Goal: Transaction & Acquisition: Purchase product/service

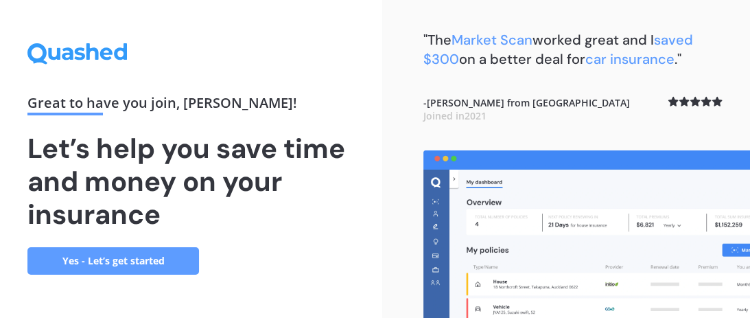
click at [104, 259] on link "Yes - Let’s get started" at bounding box center [112, 260] width 171 height 27
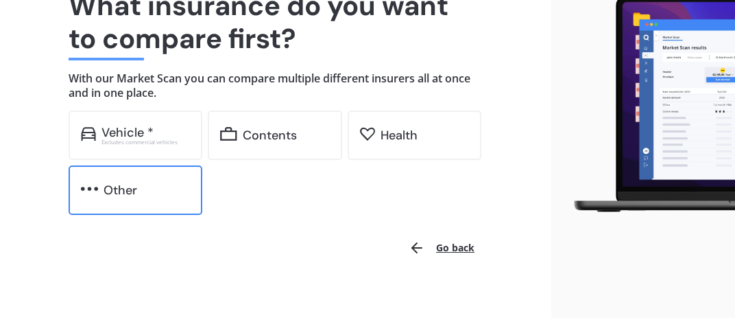
scroll to position [140, 0]
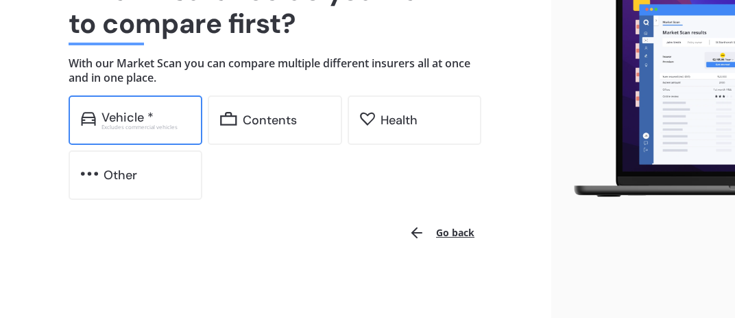
click at [144, 119] on div "Vehicle *" at bounding box center [128, 117] width 52 height 14
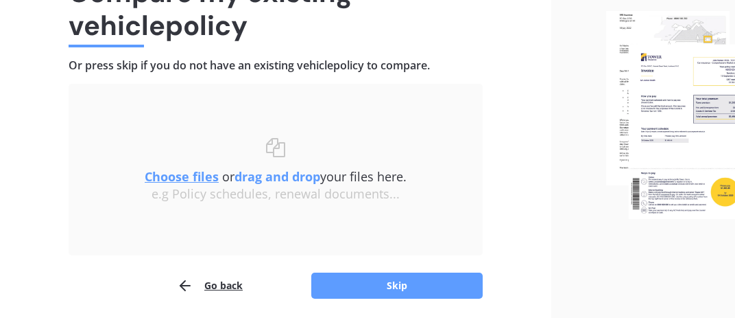
scroll to position [187, 0]
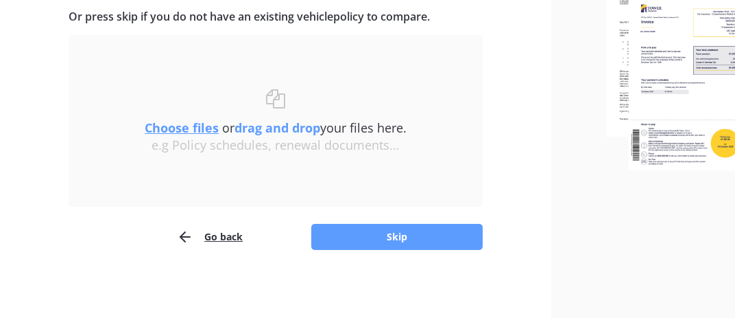
click at [216, 239] on button "Go back" at bounding box center [210, 236] width 66 height 27
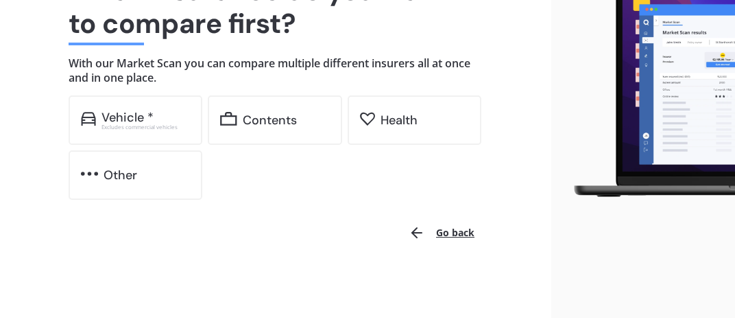
scroll to position [140, 0]
click at [96, 127] on div "Vehicle * Excludes commercial vehicles" at bounding box center [136, 119] width 134 height 49
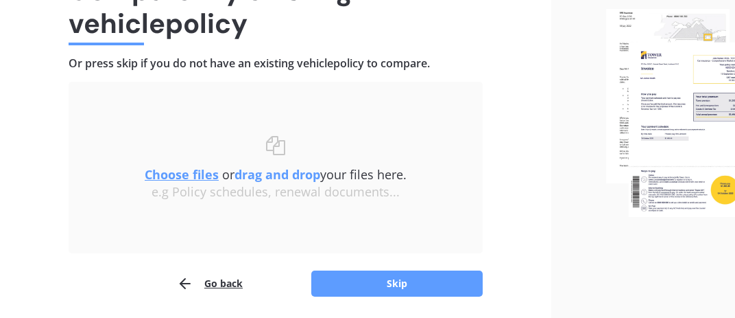
click at [228, 284] on button "Go back" at bounding box center [210, 283] width 66 height 27
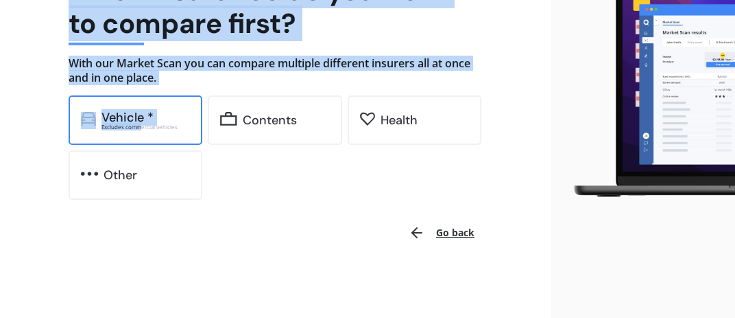
click at [139, 127] on div "Excludes commercial vehicles" at bounding box center [146, 126] width 89 height 5
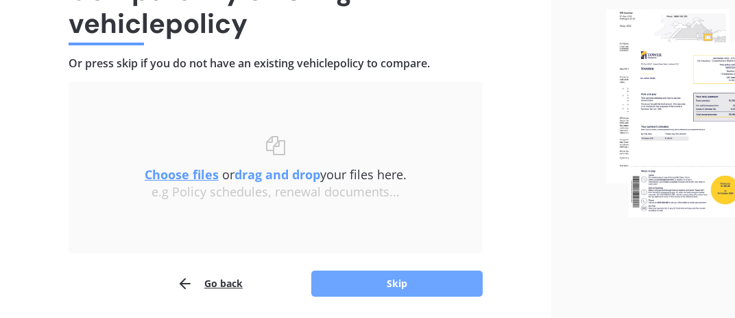
click at [399, 280] on button "Skip" at bounding box center [396, 283] width 171 height 26
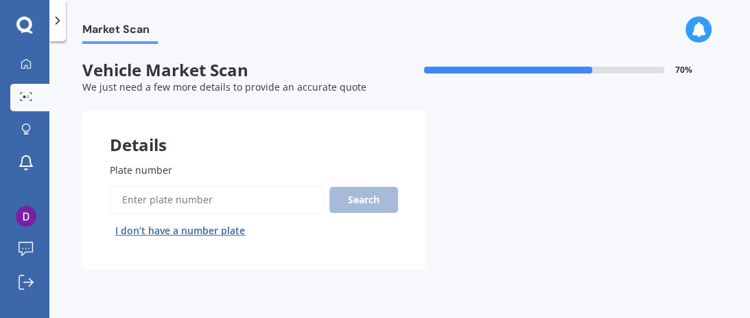
click at [126, 197] on input "Plate number" at bounding box center [217, 199] width 214 height 29
type input "NPD668"
click at [361, 200] on button "Search" at bounding box center [363, 200] width 69 height 26
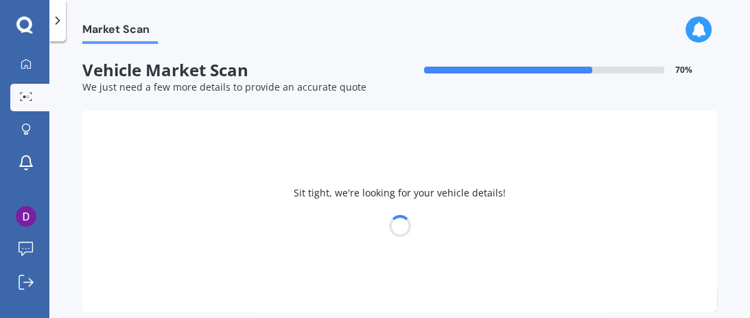
select select "LDV"
select select "T60"
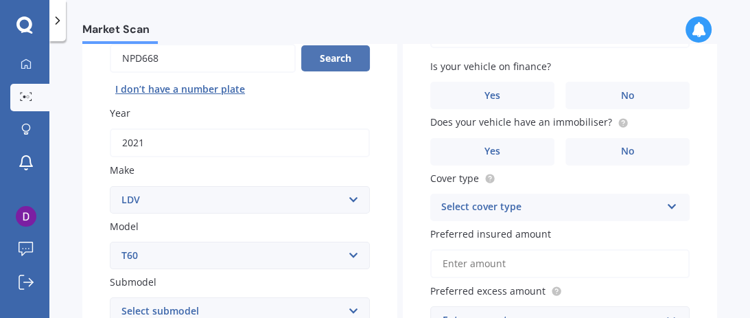
scroll to position [158, 0]
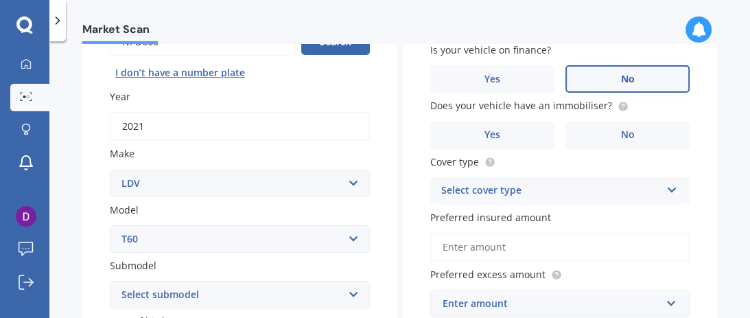
click at [620, 84] on span "No" at bounding box center [627, 79] width 14 height 12
click at [0, 0] on input "No" at bounding box center [0, 0] width 0 height 0
click at [487, 139] on span "Yes" at bounding box center [492, 135] width 16 height 12
click at [0, 0] on input "Yes" at bounding box center [0, 0] width 0 height 0
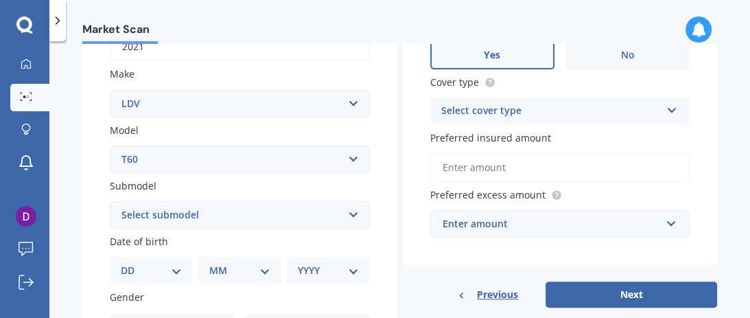
click at [666, 111] on icon at bounding box center [672, 108] width 12 height 10
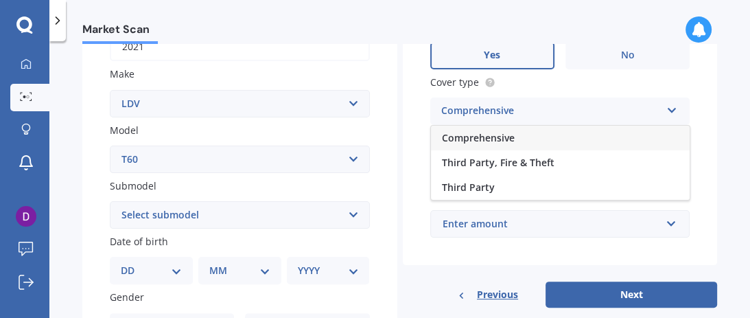
click at [479, 141] on span "Comprehensive" at bounding box center [478, 137] width 73 height 13
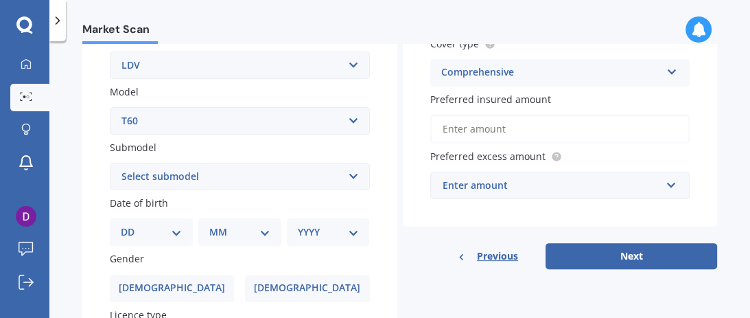
scroll to position [316, 0]
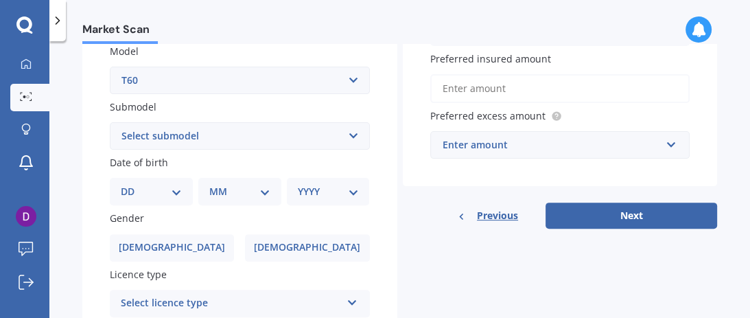
click at [121, 184] on select "DD 01 02 03 04 05 06 07 08 09 10 11 12 13 14 15 16 17 18 19 20 21 22 23 24 25 2…" at bounding box center [151, 191] width 61 height 15
select select "27"
click option "27" at bounding box center [0, 0] width 0 height 0
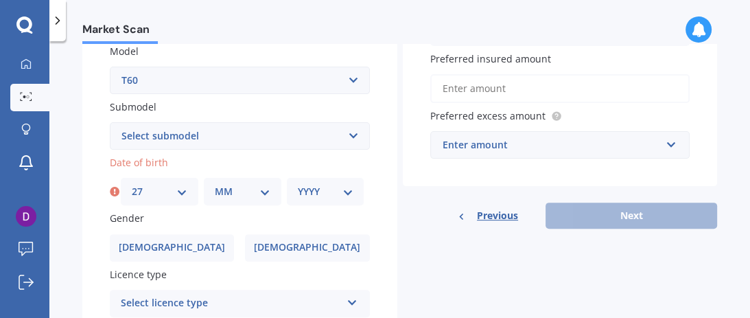
click at [215, 184] on select "MM 01 02 03 04 05 06 07 08 09 10 11 12" at bounding box center [243, 191] width 56 height 15
select select "02"
click option "02" at bounding box center [0, 0] width 0 height 0
click at [298, 184] on select "YYYY 2025 2024 2023 2022 2021 2020 2019 2018 2017 2016 2015 2014 2013 2012 2011…" at bounding box center [326, 191] width 56 height 15
select select "1960"
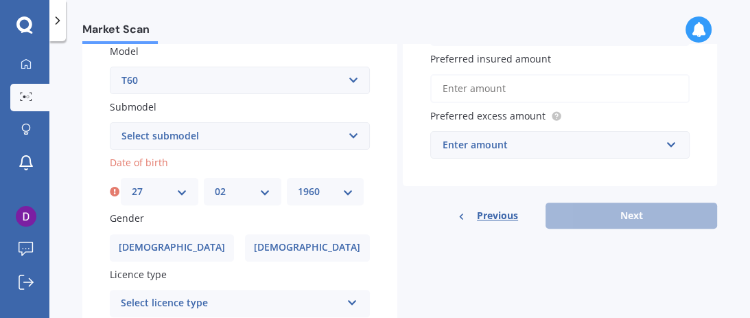
click option "1960" at bounding box center [0, 0] width 0 height 0
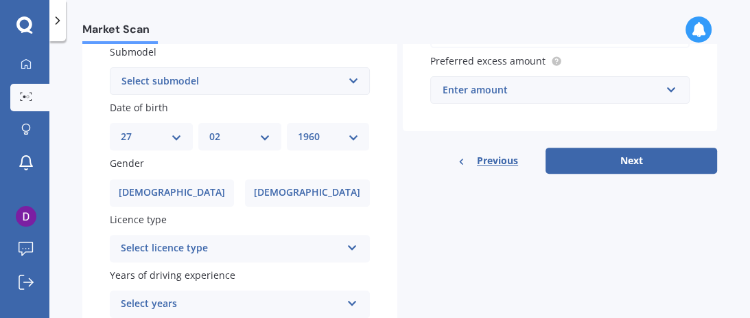
scroll to position [395, 0]
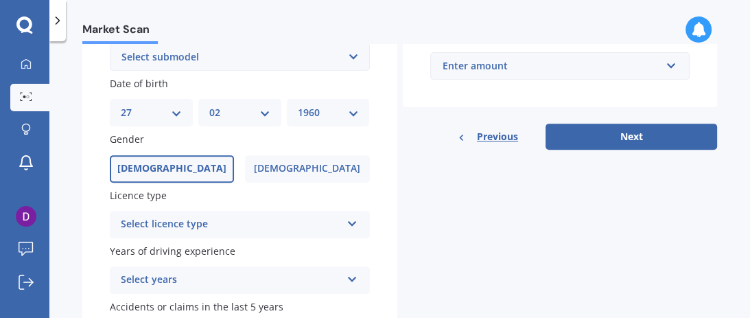
click at [178, 171] on span "[DEMOGRAPHIC_DATA]" at bounding box center [171, 169] width 109 height 12
click at [0, 0] on input "[DEMOGRAPHIC_DATA]" at bounding box center [0, 0] width 0 height 0
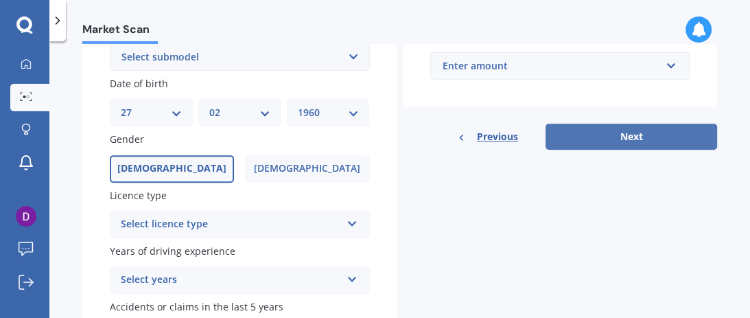
click at [612, 141] on button "Next" at bounding box center [630, 136] width 171 height 26
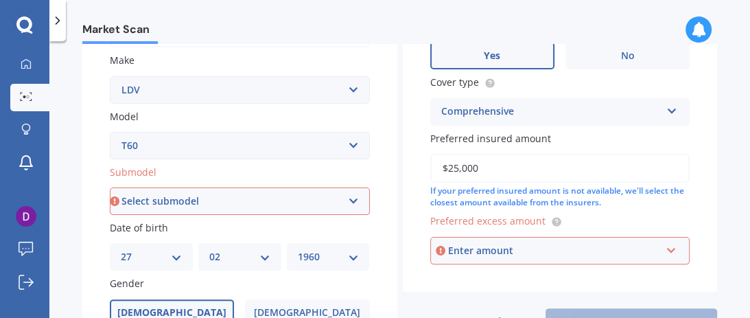
scroll to position [269, 0]
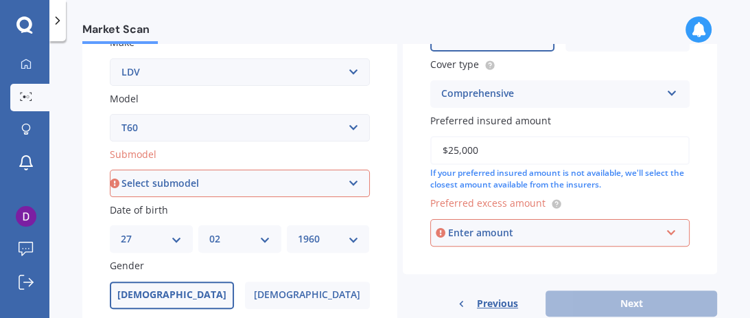
type input "$25,000"
click at [110, 169] on select "Select submodel Diesel Turbo Pick-up Trailrider" at bounding box center [240, 182] width 260 height 27
click at [131, 99] on span "Model" at bounding box center [124, 98] width 29 height 13
click at [131, 114] on select "Select model Convoy D90 Deliver 9 eDELIVER 3 eDELIVER 9 EV80 G10 T60 V80" at bounding box center [240, 127] width 260 height 27
click at [110, 169] on select "Select submodel Diesel Turbo Pick-up Trailrider" at bounding box center [240, 182] width 260 height 27
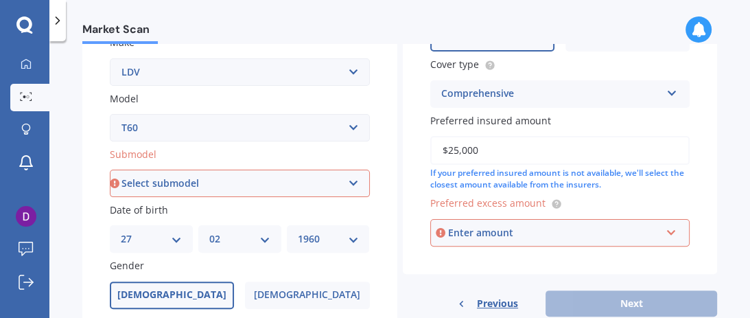
select select "DIESEL TURBO PICK-UP"
click option "Diesel Turbo Pick-up" at bounding box center [0, 0] width 0 height 0
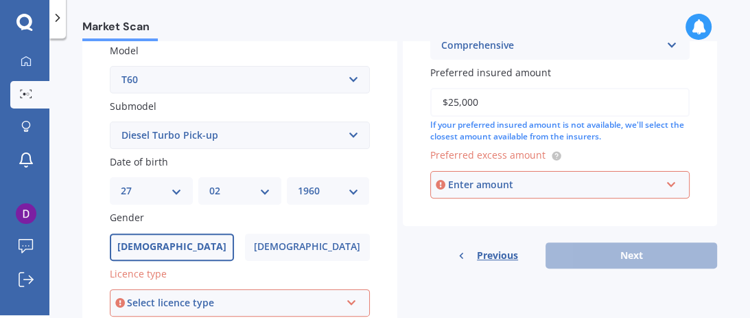
scroll to position [315, 0]
click at [452, 184] on div "Enter amount" at bounding box center [554, 183] width 213 height 15
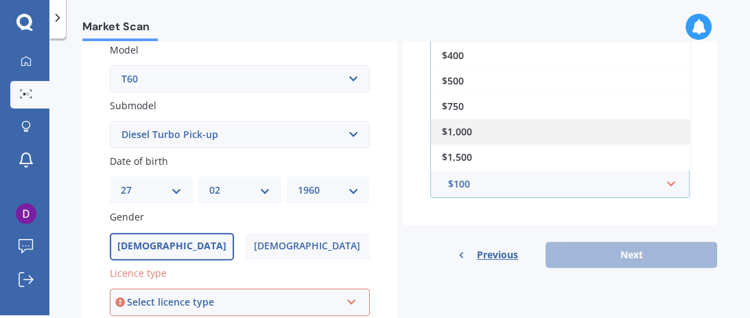
click at [453, 133] on span "$1,000" at bounding box center [457, 131] width 30 height 13
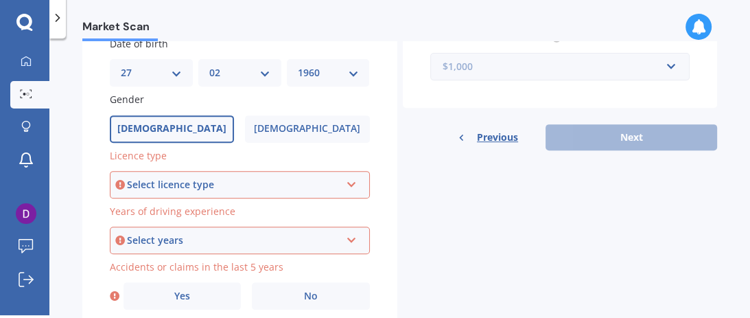
scroll to position [473, 0]
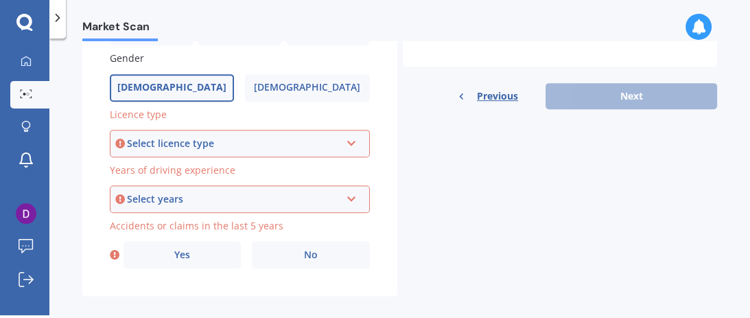
click at [346, 141] on icon at bounding box center [352, 141] width 12 height 10
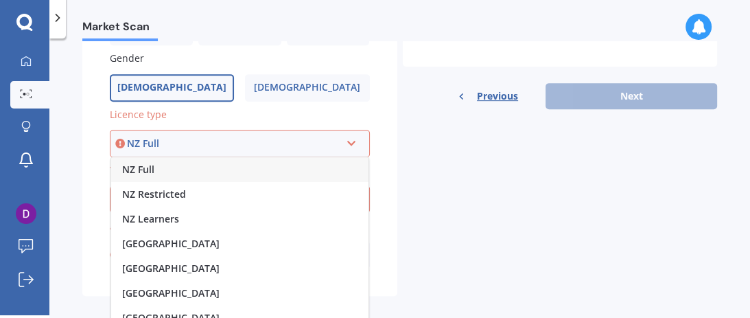
click at [141, 174] on span "NZ Full" at bounding box center [138, 169] width 32 height 13
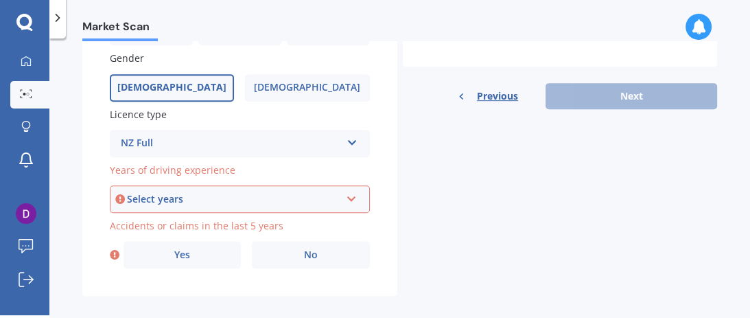
click at [346, 199] on icon at bounding box center [352, 196] width 12 height 10
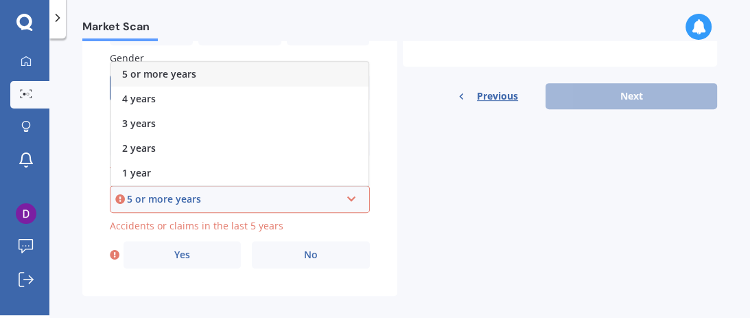
click at [187, 79] on span "5 or more years" at bounding box center [159, 73] width 74 height 13
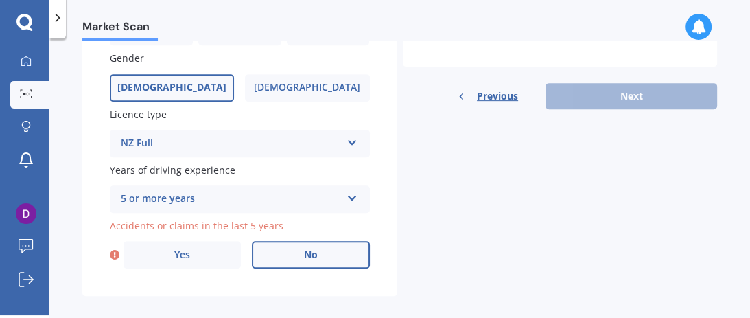
click at [304, 260] on span "No" at bounding box center [311, 255] width 14 height 12
click at [0, 0] on input "No" at bounding box center [0, 0] width 0 height 0
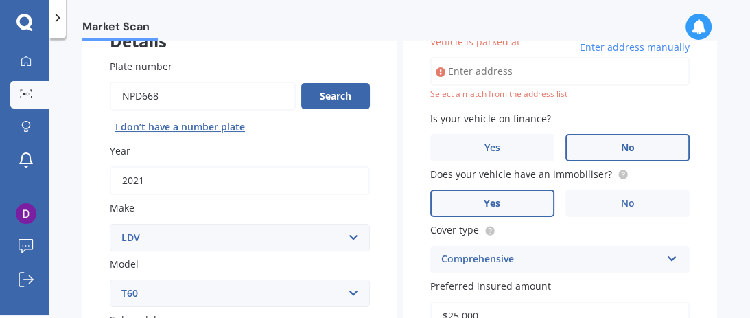
scroll to position [94, 0]
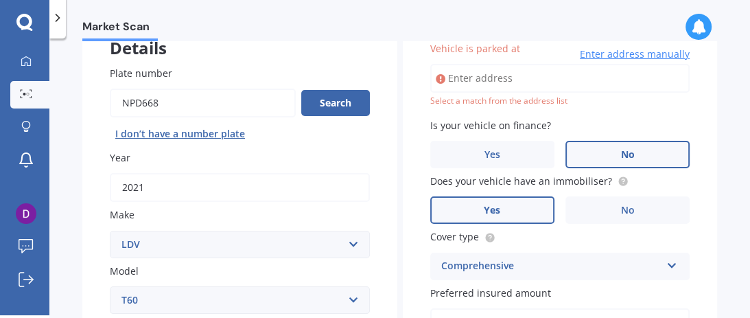
click at [450, 80] on input "Vehicle is parked at" at bounding box center [560, 78] width 260 height 29
type input "[STREET_ADDRESS]"
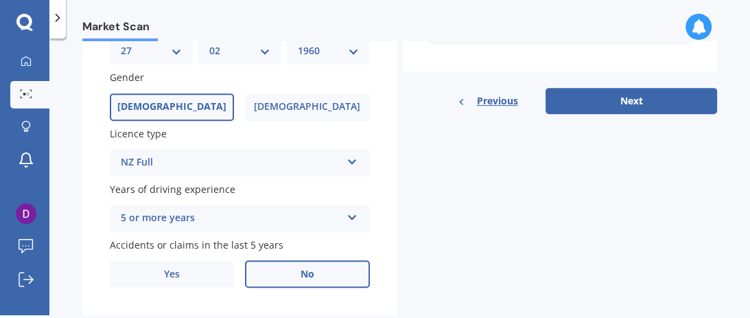
scroll to position [489, 0]
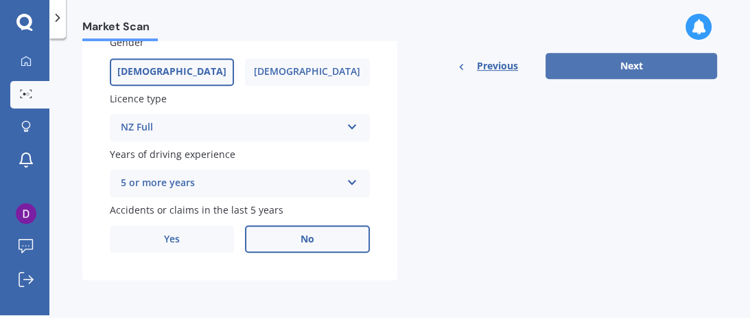
click at [616, 67] on button "Next" at bounding box center [630, 66] width 171 height 26
select select "27"
select select "02"
select select "1960"
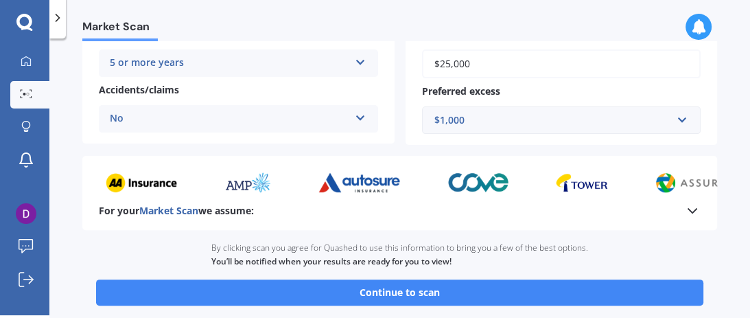
scroll to position [392, 0]
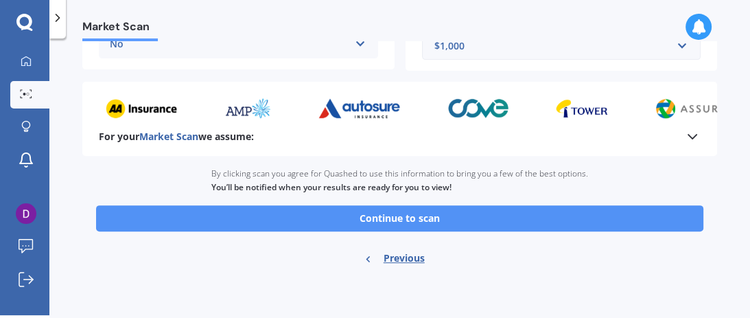
click at [418, 219] on button "Continue to scan" at bounding box center [399, 218] width 607 height 26
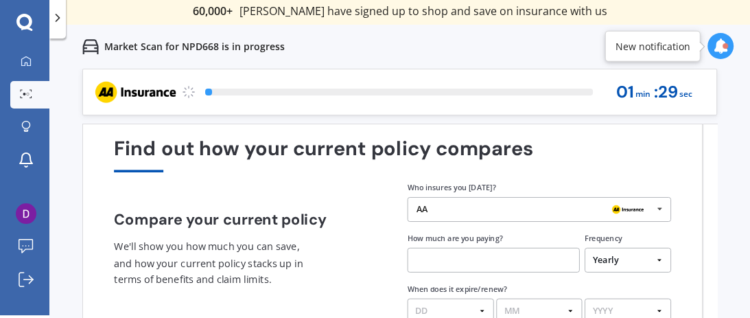
scroll to position [74, 0]
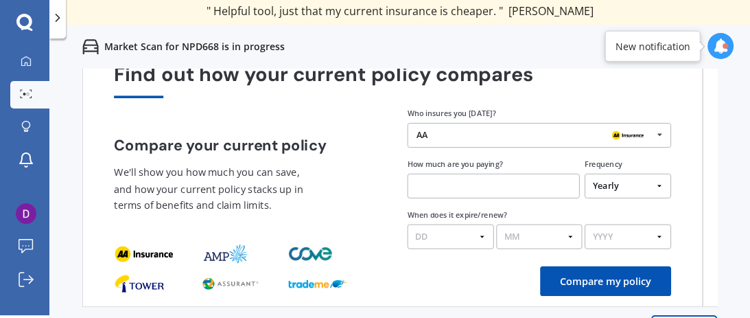
click at [661, 133] on icon at bounding box center [659, 134] width 19 height 23
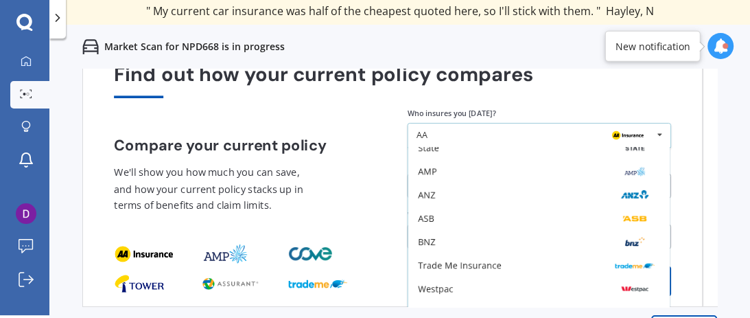
click at [420, 136] on div "AA" at bounding box center [421, 135] width 11 height 9
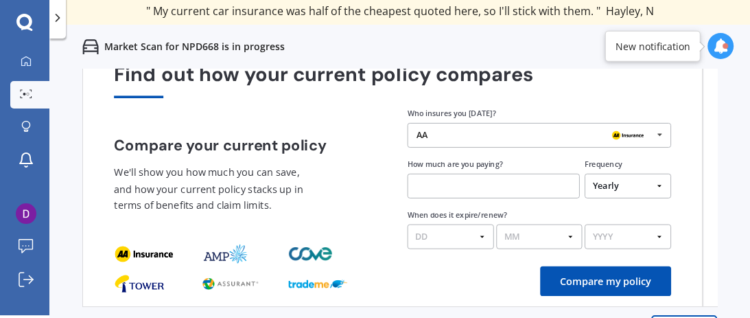
click at [431, 134] on div "AA" at bounding box center [533, 135] width 235 height 10
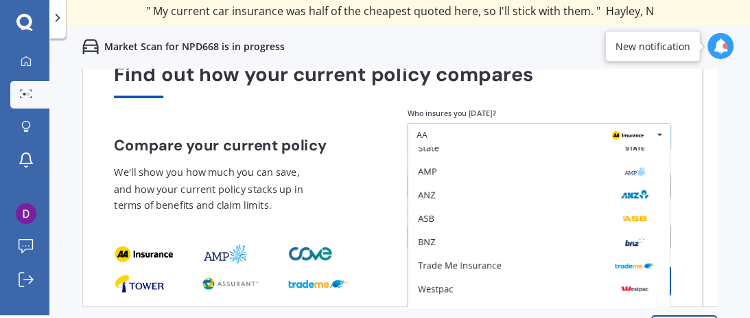
scroll to position [0, 0]
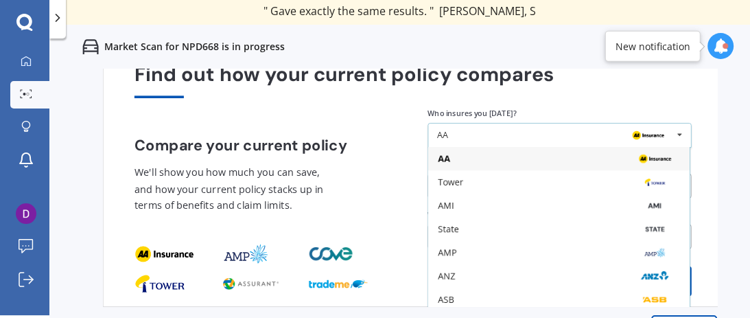
drag, startPoint x: 414, startPoint y: 137, endPoint x: 464, endPoint y: 147, distance: 51.0
click at [464, 147] on div "AA AA Tower AMI State AMP ANZ ASB BNZ Trade Me Insurance Westpac Other" at bounding box center [558, 135] width 263 height 25
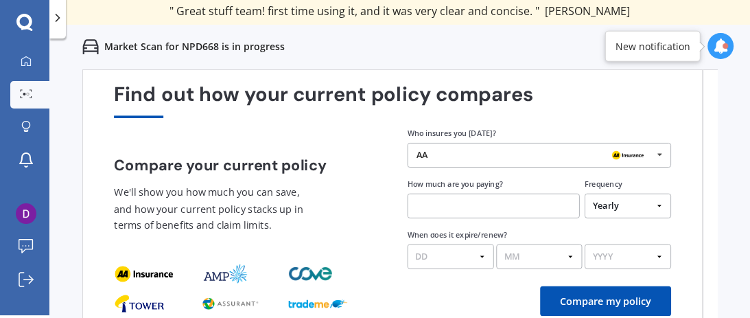
scroll to position [74, 0]
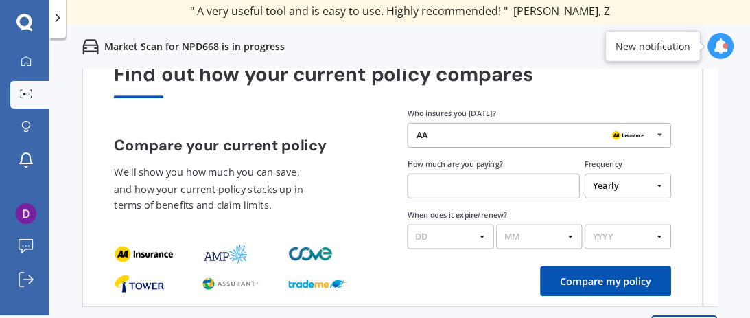
click at [58, 19] on polyline at bounding box center [57, 17] width 3 height 7
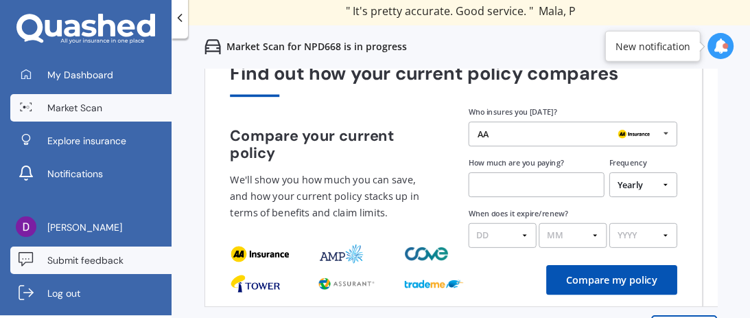
click at [64, 262] on span "Submit feedback" at bounding box center [85, 260] width 76 height 14
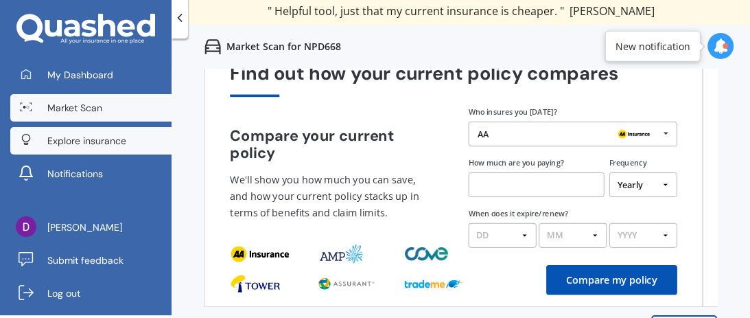
click at [84, 143] on span "Explore insurance" at bounding box center [86, 141] width 79 height 14
